Goal: Task Accomplishment & Management: Manage account settings

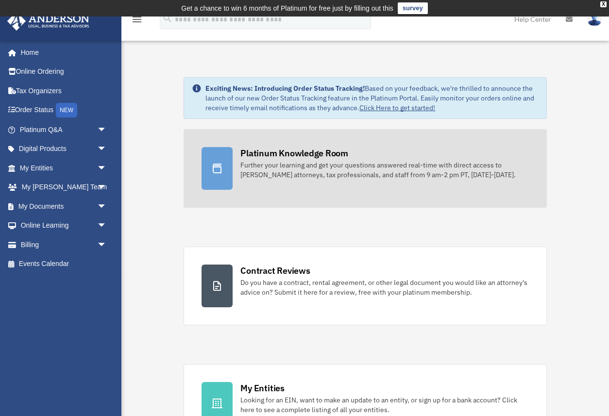
click at [259, 157] on div "Platinum Knowledge Room" at bounding box center [294, 153] width 108 height 12
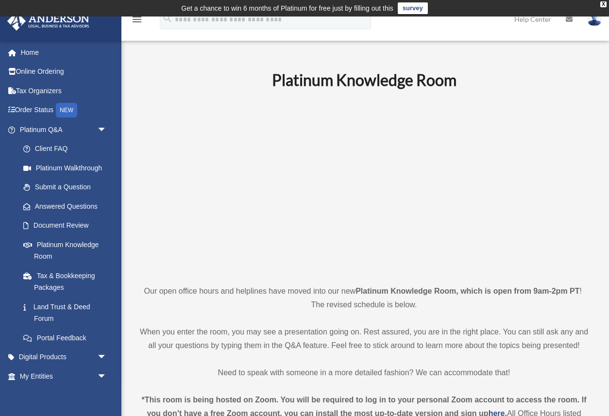
click at [594, 25] on img at bounding box center [594, 19] width 15 height 14
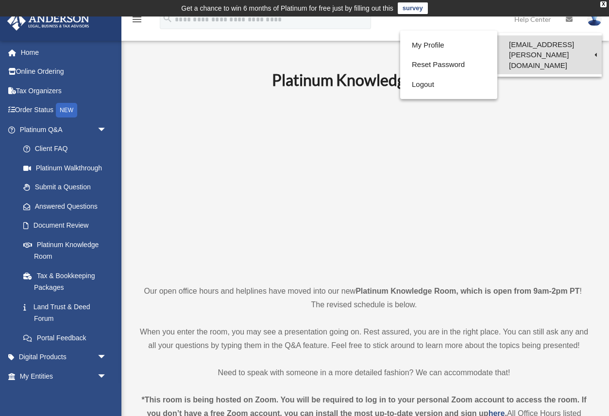
click at [542, 51] on link "[EMAIL_ADDRESS][PERSON_NAME][DOMAIN_NAME]" at bounding box center [549, 54] width 104 height 39
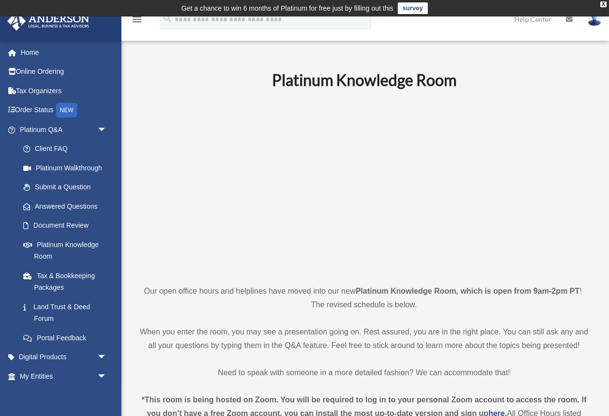
click at [594, 22] on img at bounding box center [594, 19] width 15 height 14
click at [413, 91] on h1 "Platinum Knowledge Room" at bounding box center [363, 80] width 451 height 22
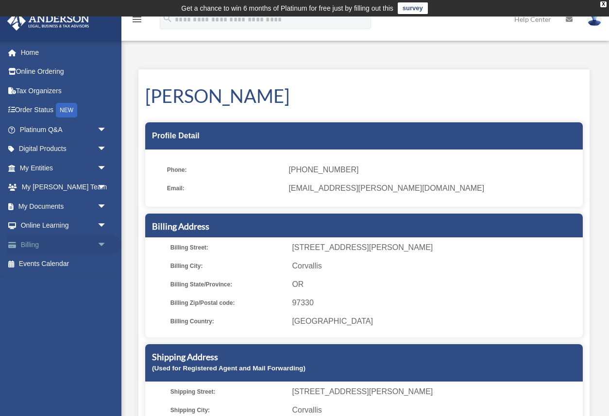
click at [27, 243] on link "Billing arrow_drop_down" at bounding box center [64, 244] width 115 height 19
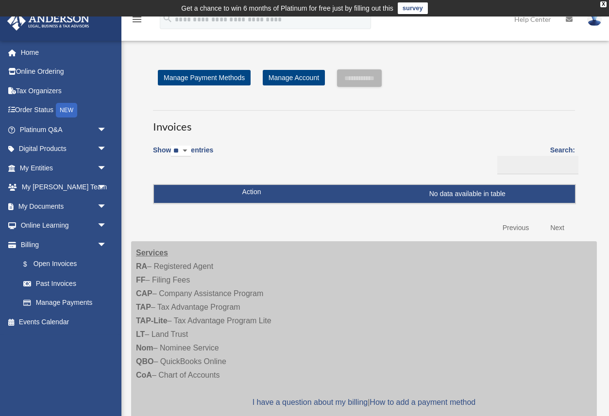
click at [594, 21] on img at bounding box center [594, 19] width 15 height 14
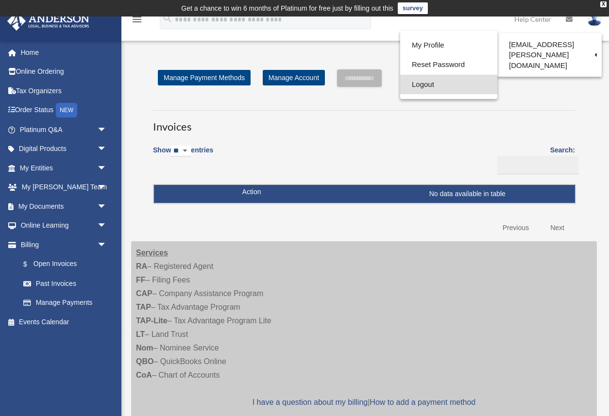
click at [422, 82] on link "Logout" at bounding box center [448, 85] width 97 height 20
